Goal: Task Accomplishment & Management: Manage account settings

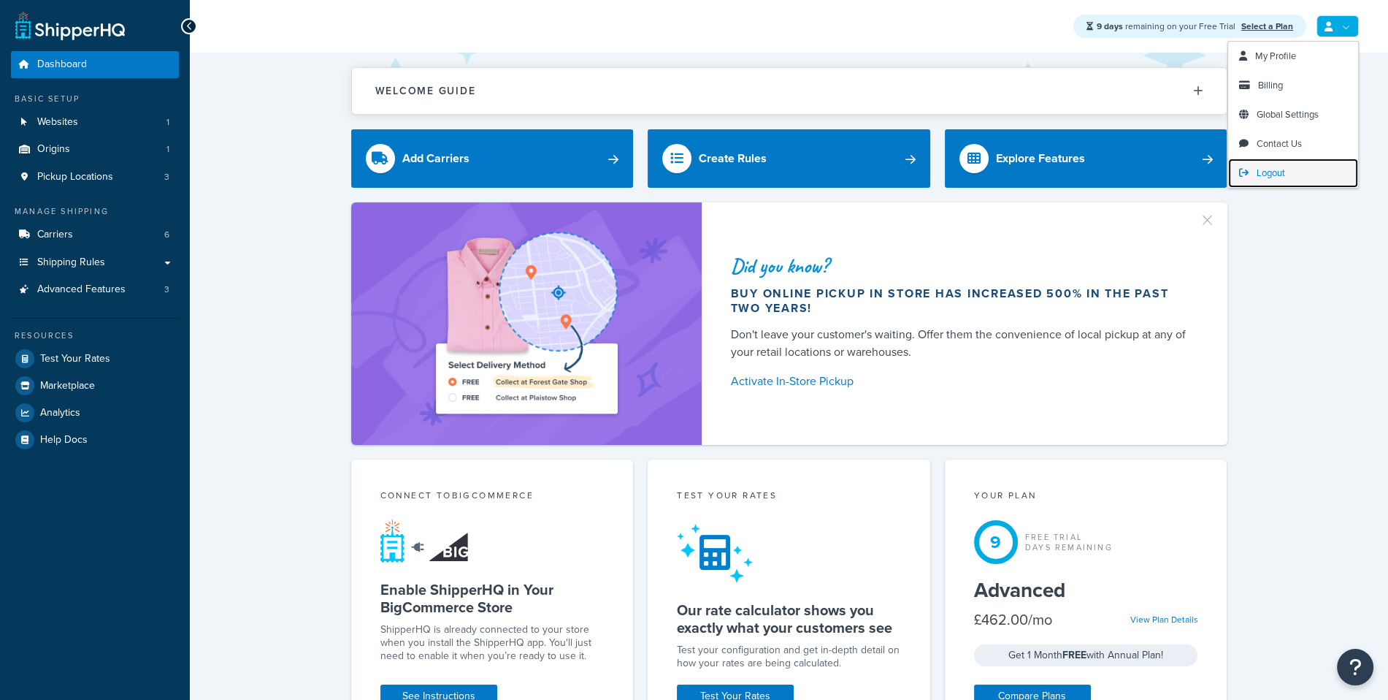
click at [1277, 186] on link "Logout" at bounding box center [1293, 172] width 130 height 29
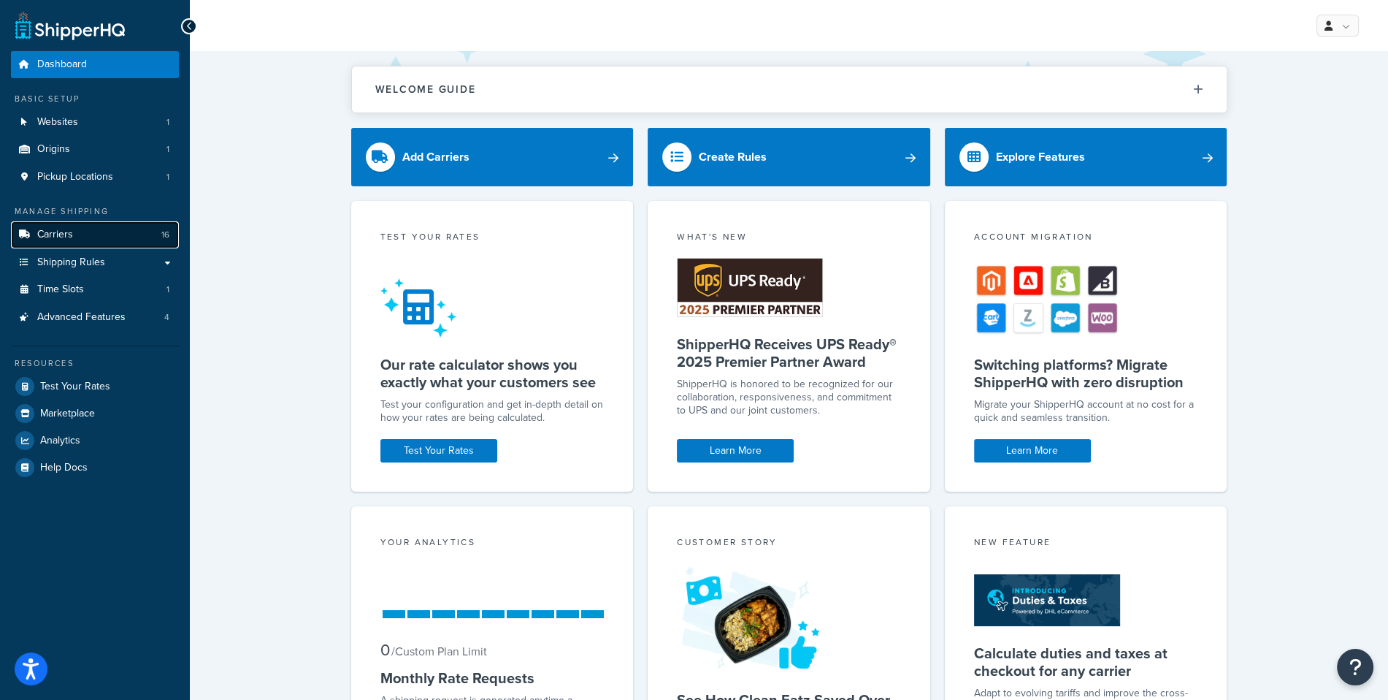
click at [126, 229] on link "Carriers 16" at bounding box center [95, 234] width 168 height 27
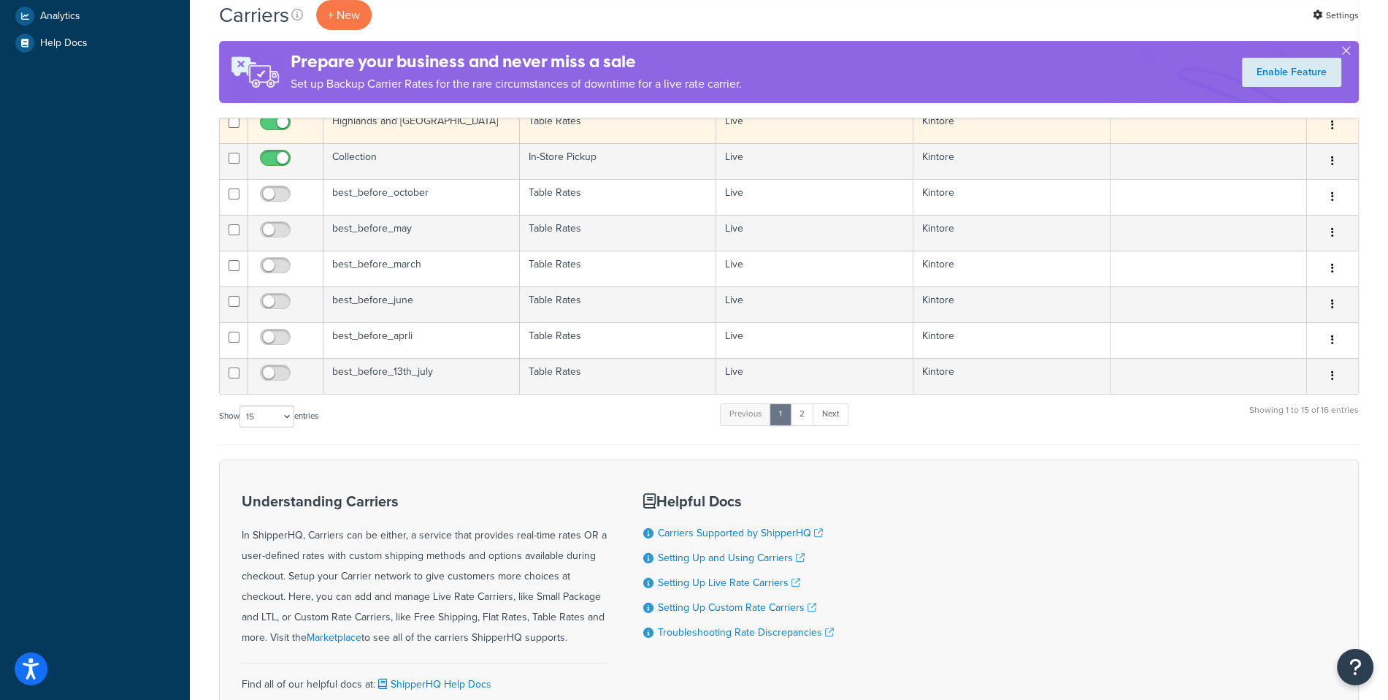
scroll to position [352, 0]
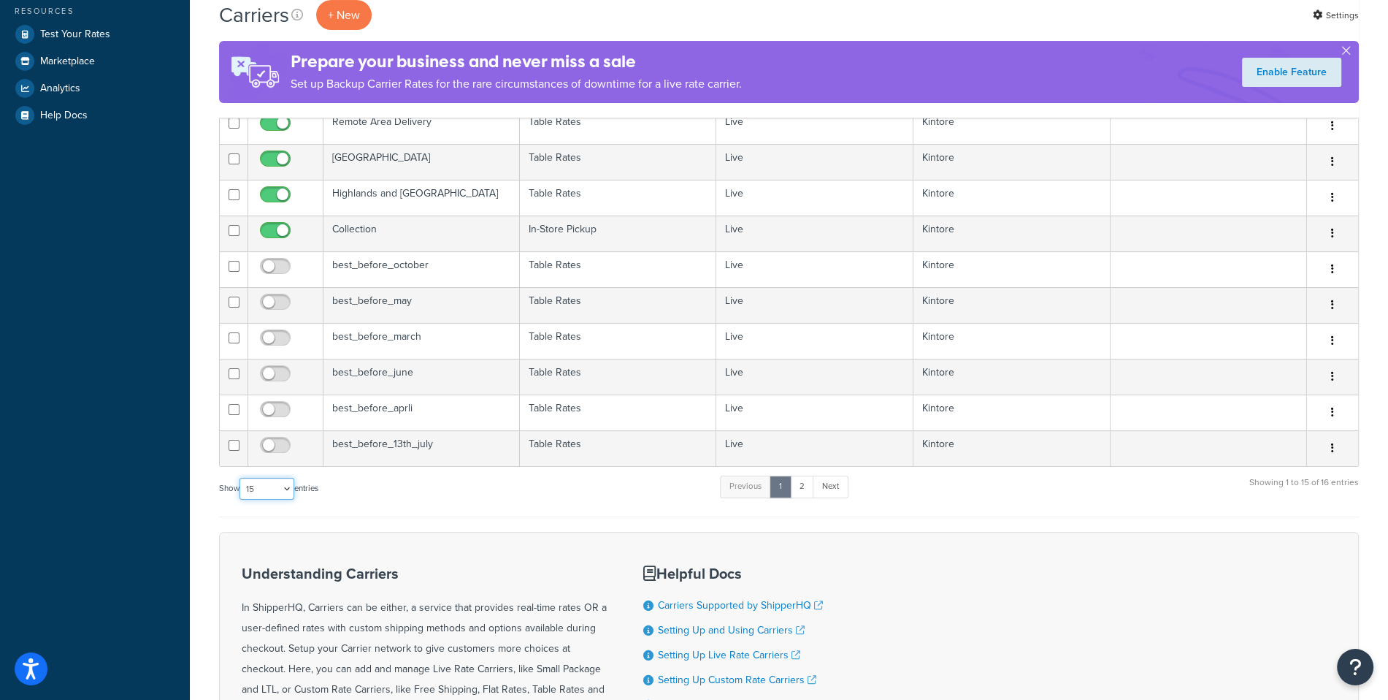
select select "50"
click option "50" at bounding box center [0, 0] width 0 height 0
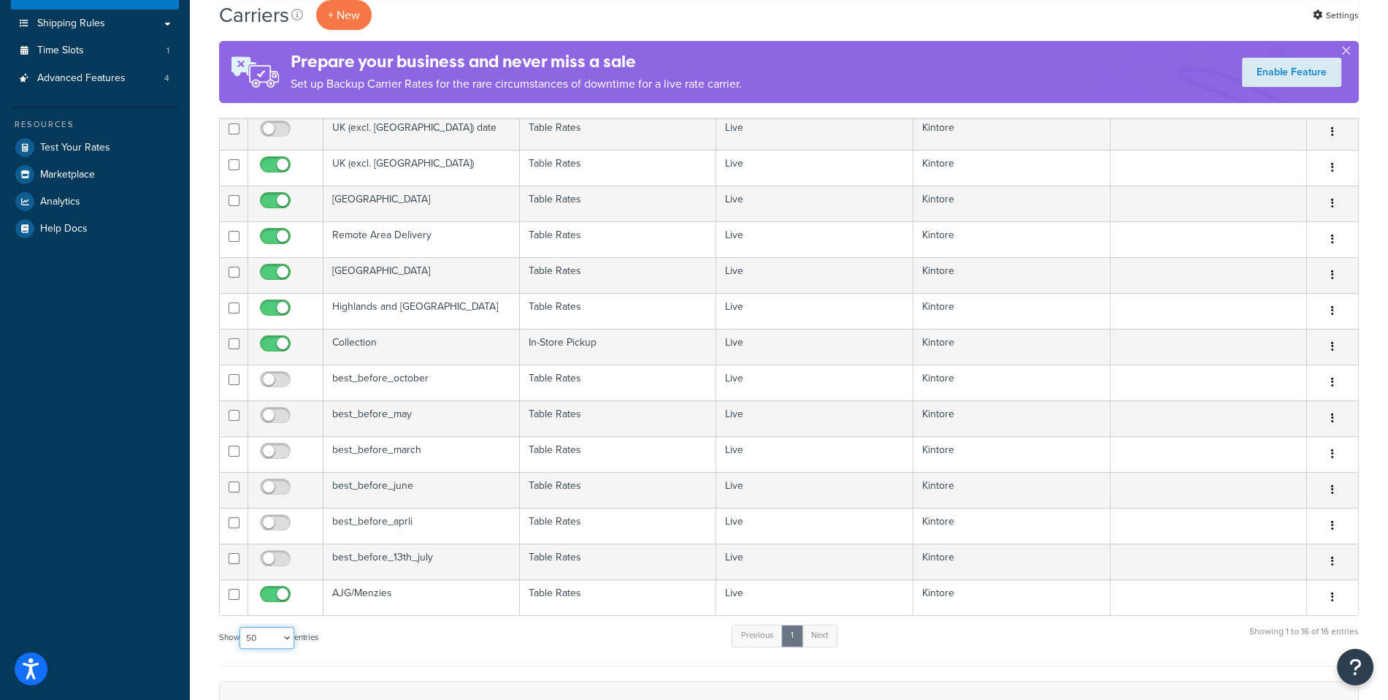
scroll to position [0, 0]
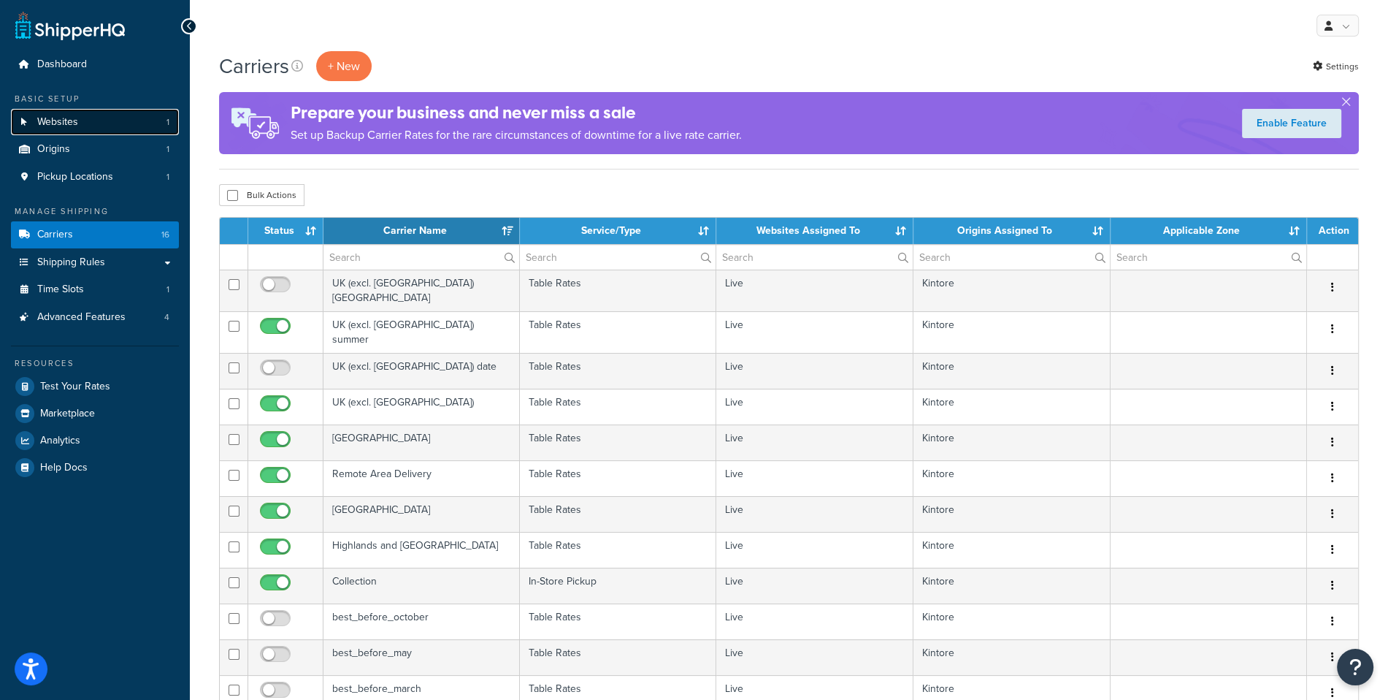
click at [107, 129] on link "Websites 1" at bounding box center [95, 122] width 168 height 27
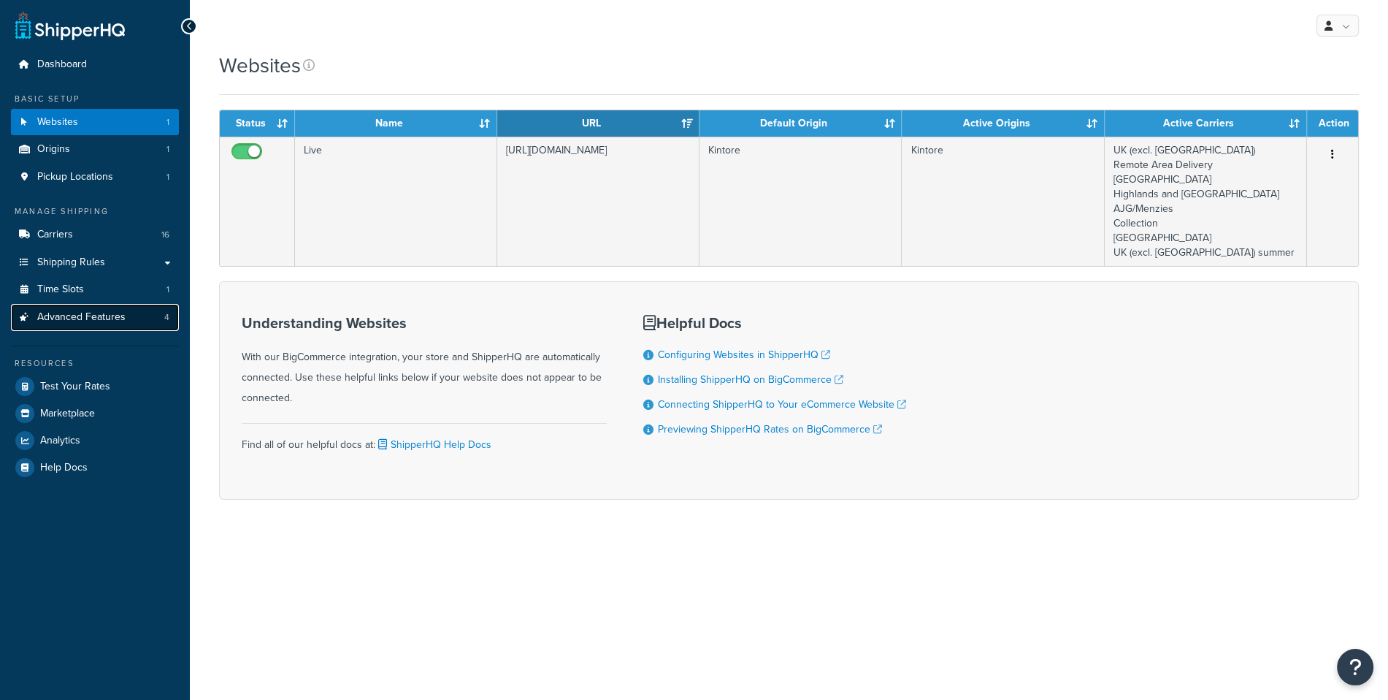
click at [149, 318] on link "Advanced Features 4" at bounding box center [95, 317] width 168 height 27
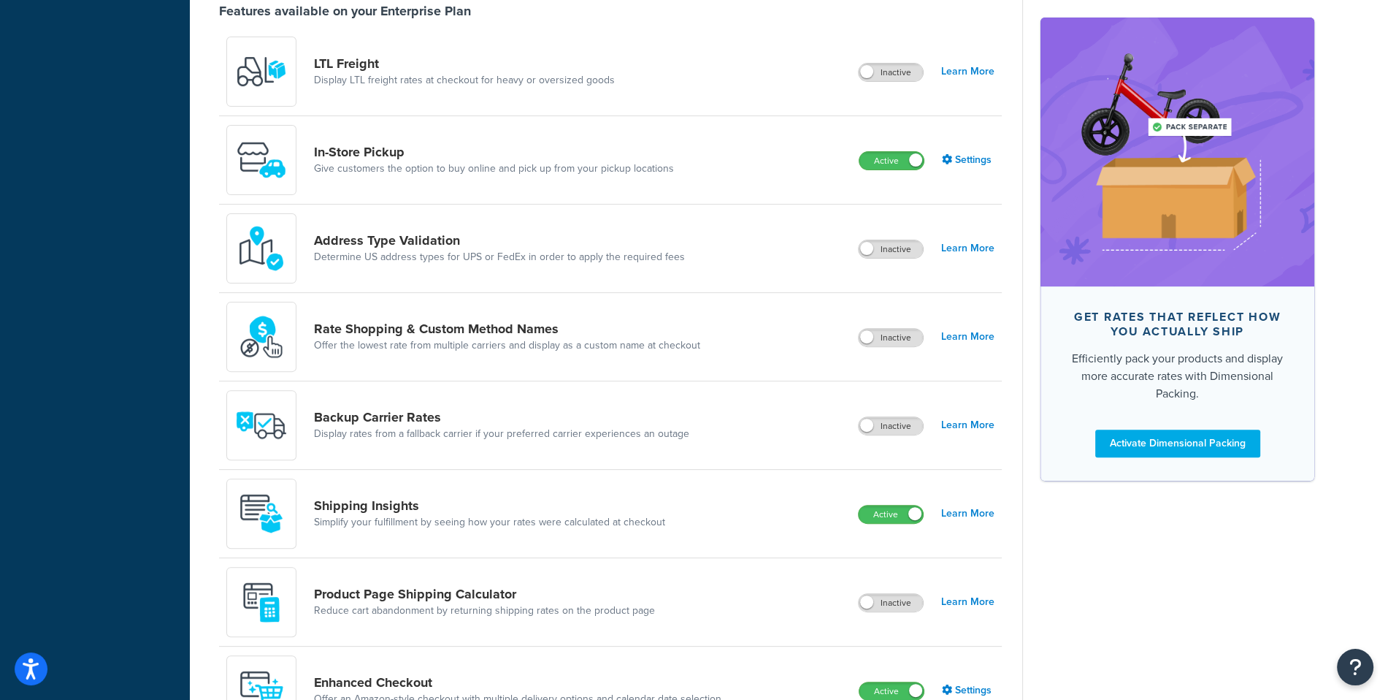
scroll to position [733, 0]
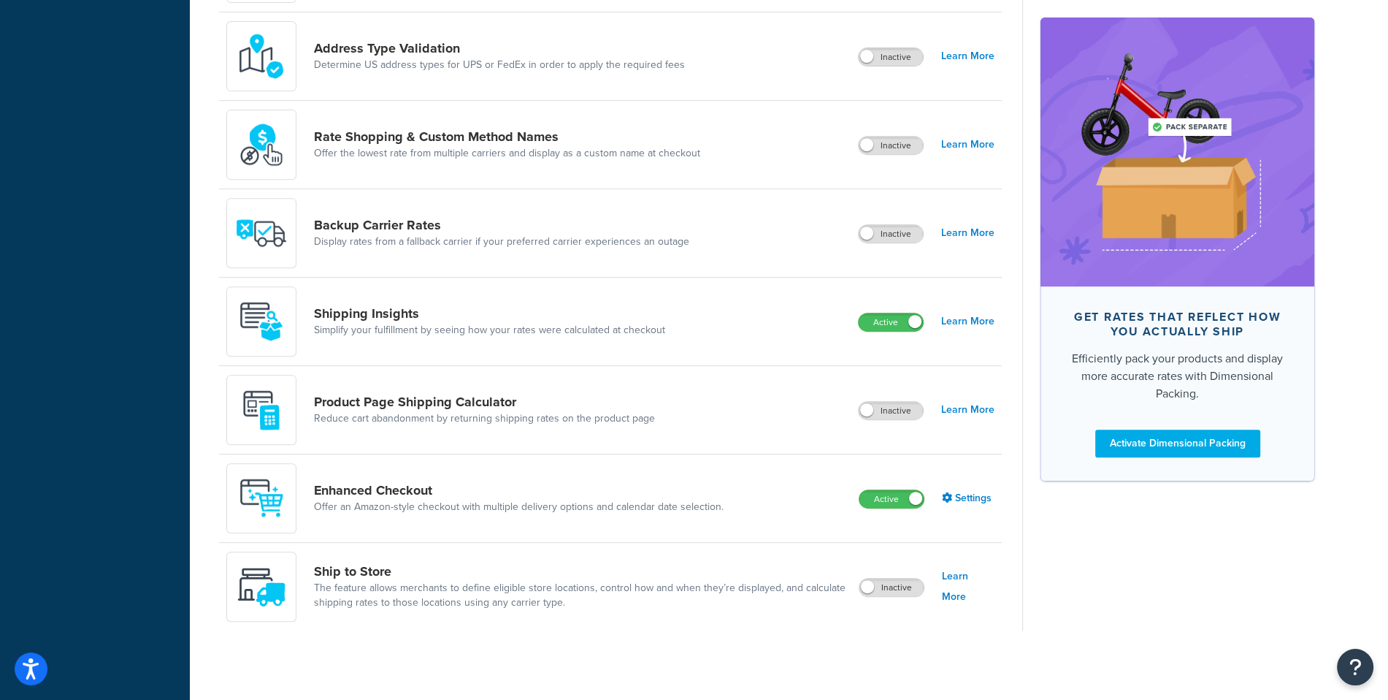
click at [446, 474] on div "Enhanced Checkout Offer an Amazon-style checkout with multiple delivery options…" at bounding box center [480, 498] width 509 height 70
click at [416, 475] on div "Enhanced Checkout Offer an Amazon-style checkout with multiple delivery options…" at bounding box center [480, 498] width 509 height 70
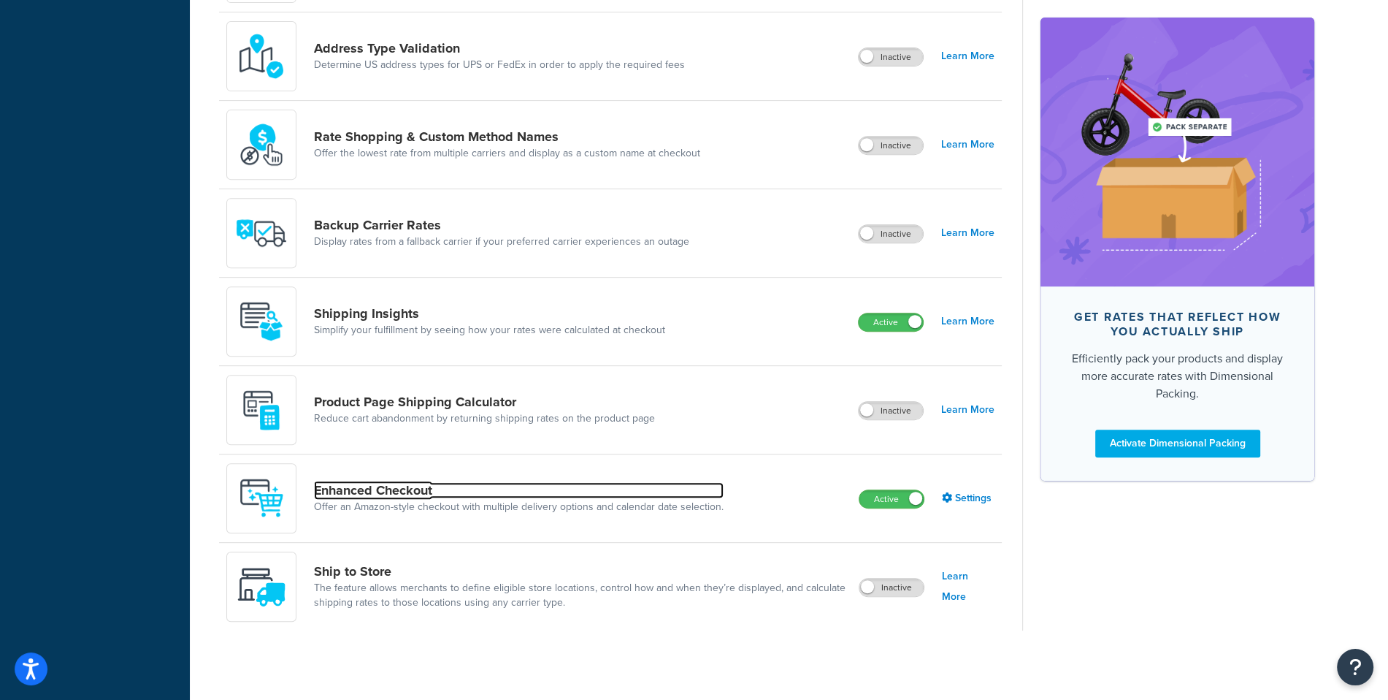
click at [413, 482] on link "Enhanced Checkout" at bounding box center [519, 490] width 410 height 16
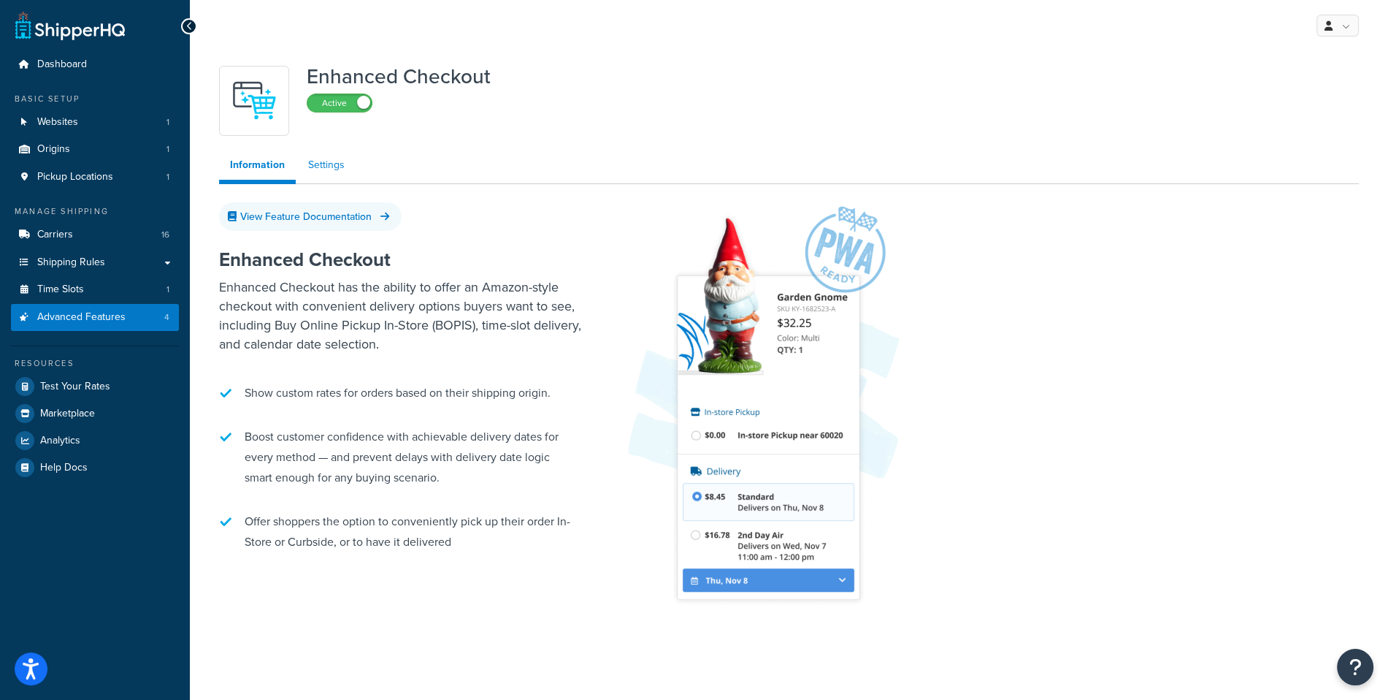
click at [342, 163] on link "Settings" at bounding box center [326, 164] width 58 height 29
select select "MONTHLY"
select select "28"
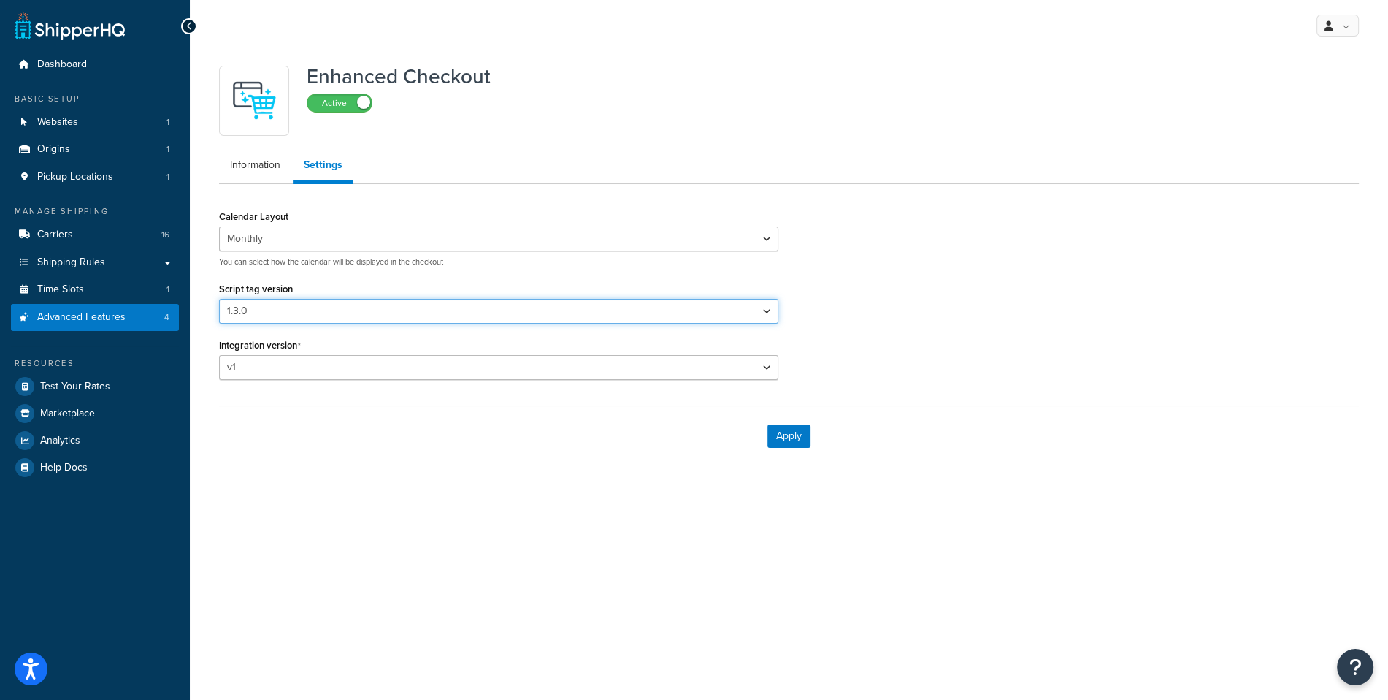
click at [219, 299] on select "Please select a script tag 0.1.117 0.1.121 0.1.123 0.1.124 0.1.125d 0.1.126 0.1…" at bounding box center [498, 311] width 559 height 25
